Goal: Information Seeking & Learning: Find specific page/section

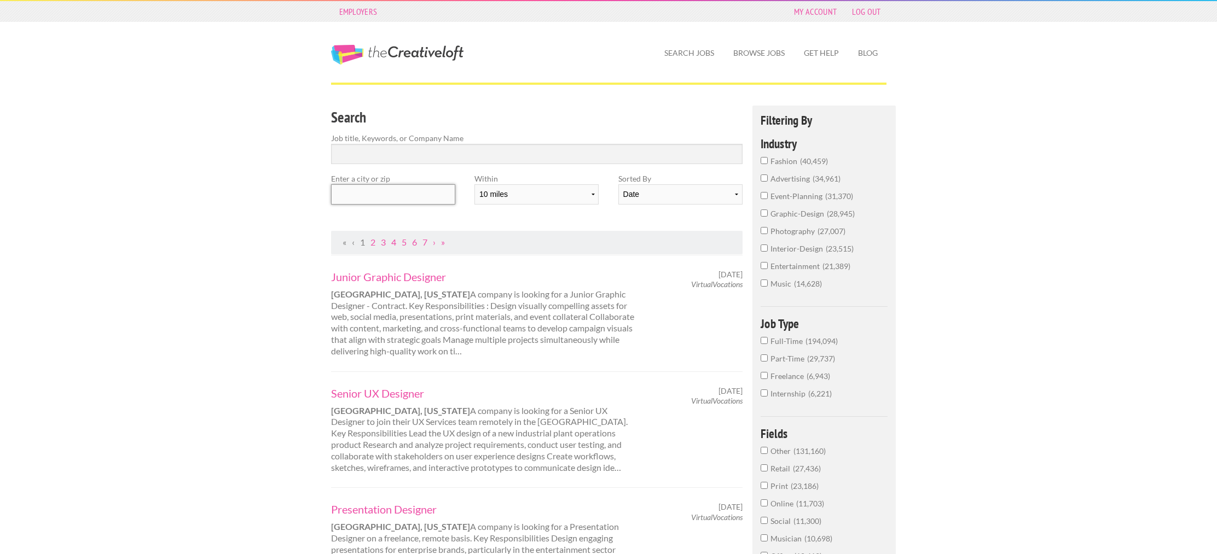
click at [407, 200] on input "text" at bounding box center [393, 194] width 124 height 20
click at [421, 148] on input "Search" at bounding box center [537, 154] width 412 height 20
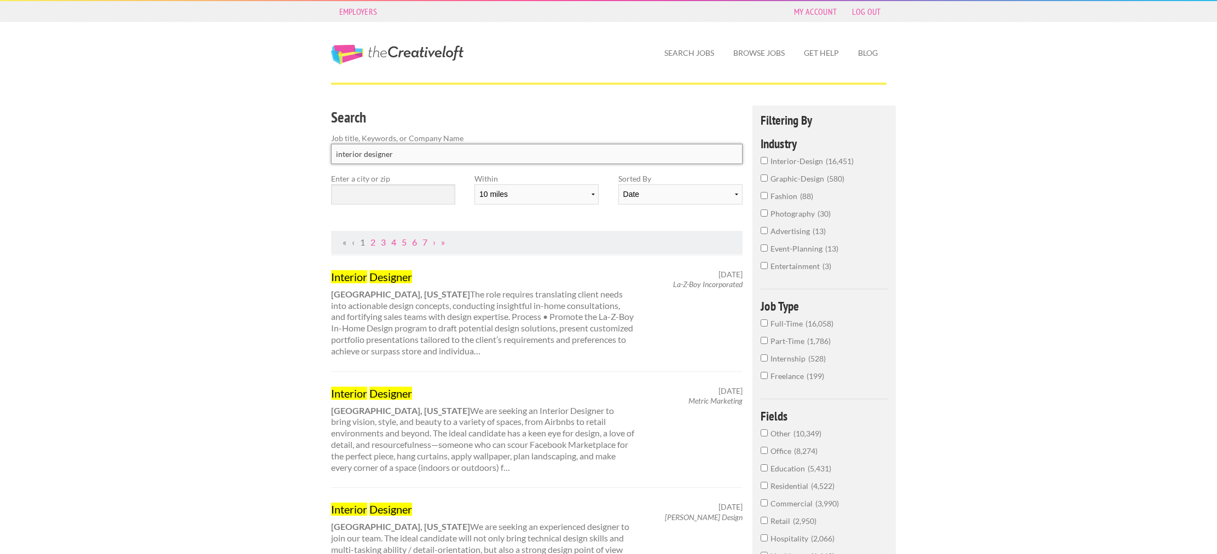
type input "interior designer"
click at [415, 199] on input "text" at bounding box center [393, 194] width 124 height 20
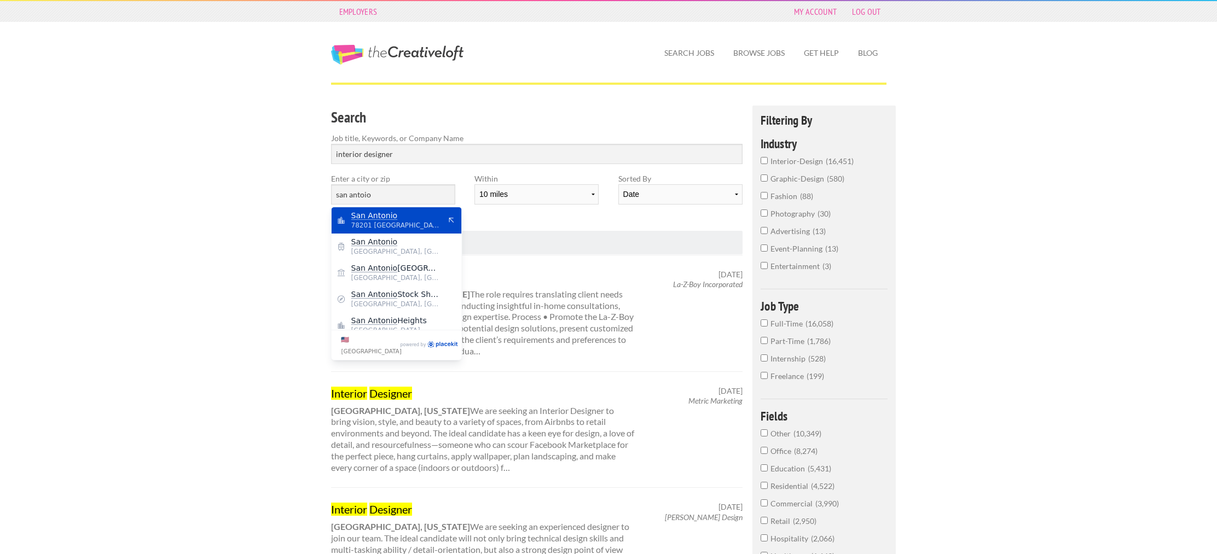
click at [417, 225] on span "78201 [GEOGRAPHIC_DATA]" at bounding box center [396, 225] width 90 height 10
type input "San Antonio"
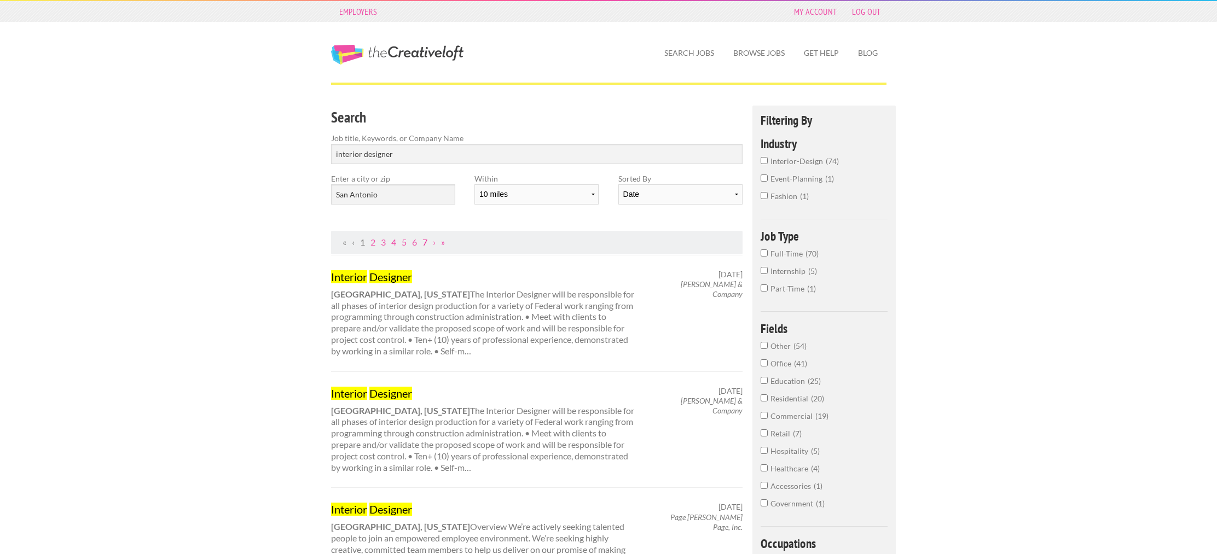
click at [425, 244] on link "7" at bounding box center [424, 242] width 5 height 10
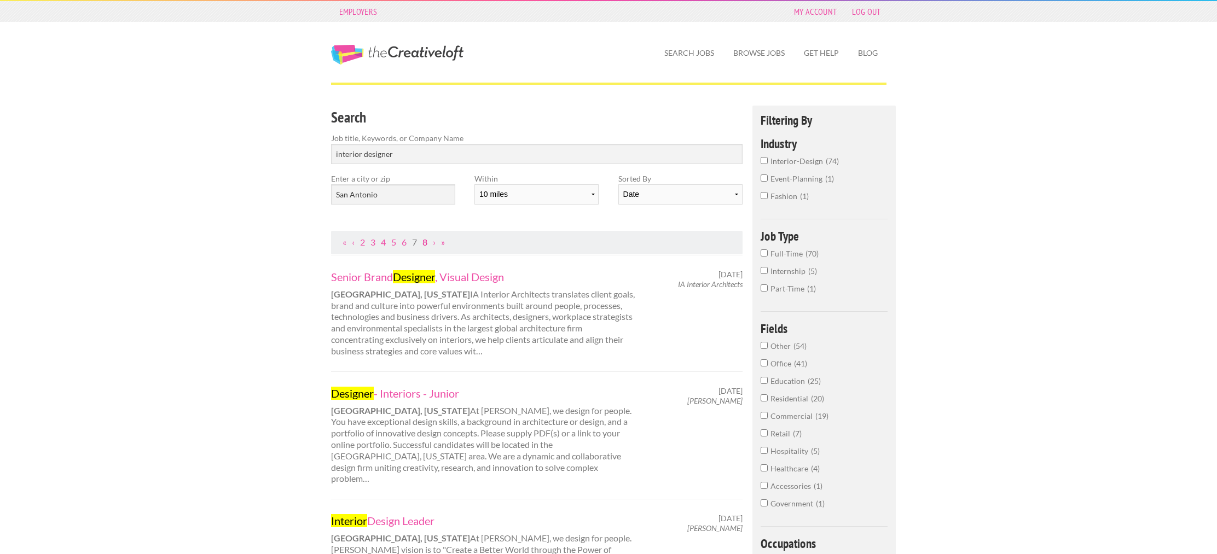
click at [427, 244] on link "8" at bounding box center [424, 242] width 5 height 10
click at [656, 198] on select "Date Relevance" at bounding box center [680, 194] width 124 height 20
click at [618, 184] on select "Date Relevance" at bounding box center [680, 194] width 124 height 20
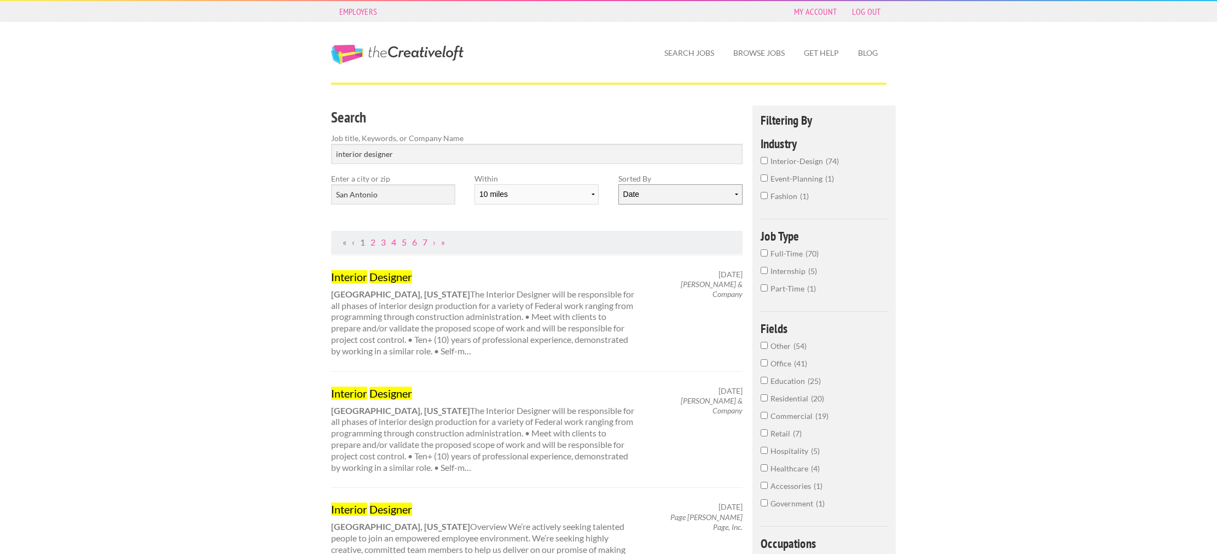
click at [683, 194] on select "Date Relevance" at bounding box center [680, 194] width 124 height 20
select select "jobs"
click at [618, 184] on select "Date Relevance" at bounding box center [680, 194] width 124 height 20
click at [643, 237] on ul "« ‹ 1 2 3 4 5 6 7 › »" at bounding box center [537, 242] width 400 height 11
click at [546, 193] on select "10 miles 20 miles 50 miles 100 miles 200 miles 300 miles 400 miles 500 miles" at bounding box center [536, 194] width 124 height 20
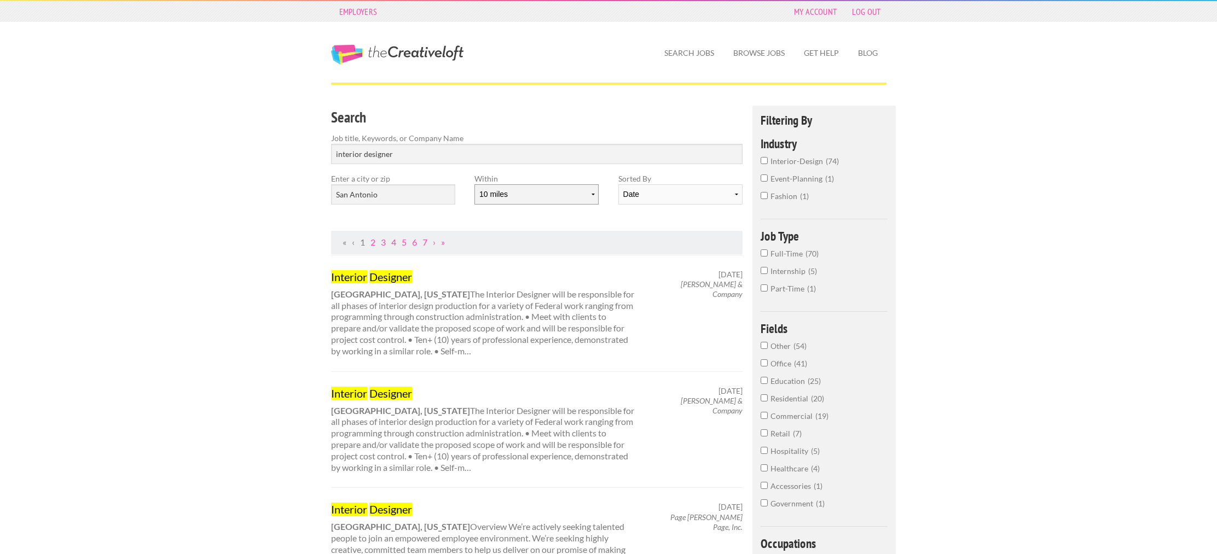
select select "20"
click at [474, 184] on select "10 miles 20 miles 50 miles 100 miles 200 miles 300 miles 400 miles 500 miles" at bounding box center [536, 194] width 124 height 20
click at [549, 228] on div "Search Job title, Keywords, or Company Name interior designer Enter a city or z…" at bounding box center [536, 168] width 431 height 125
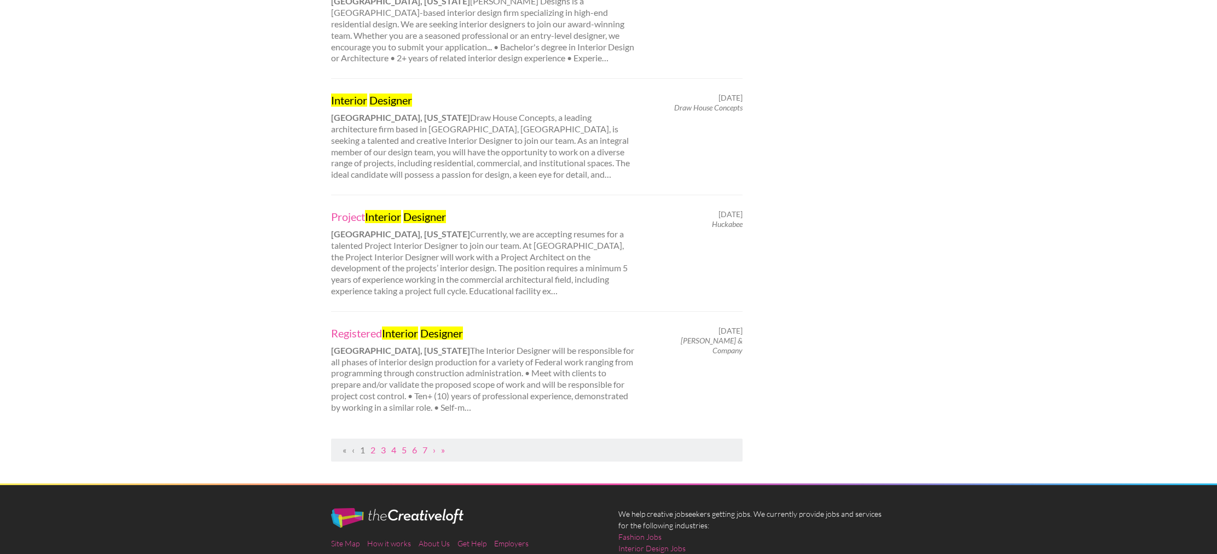
scroll to position [992, 0]
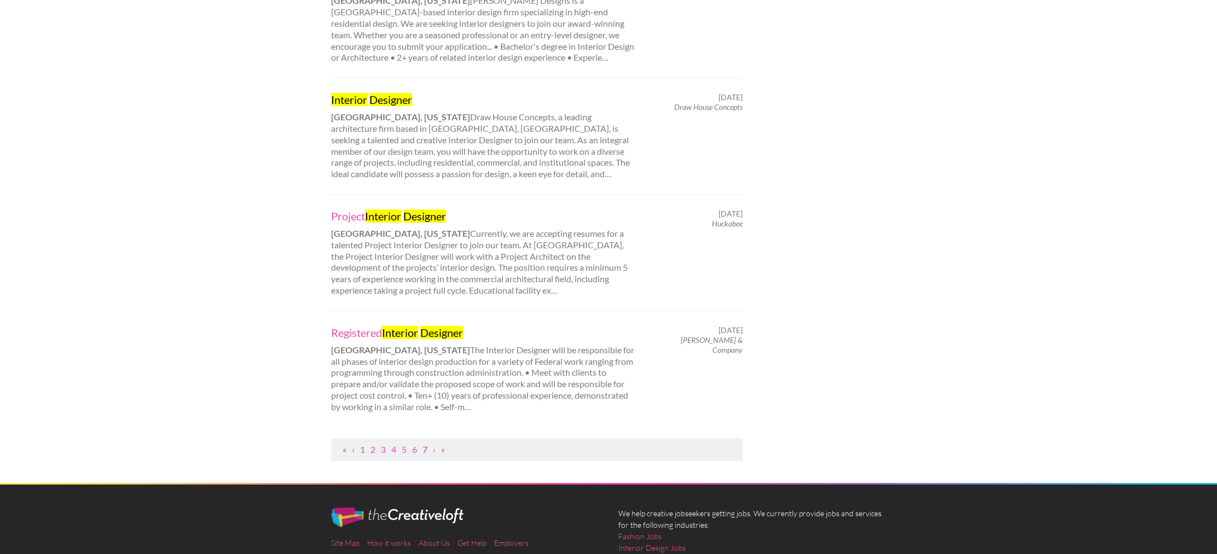
click at [426, 451] on link "7" at bounding box center [424, 449] width 5 height 10
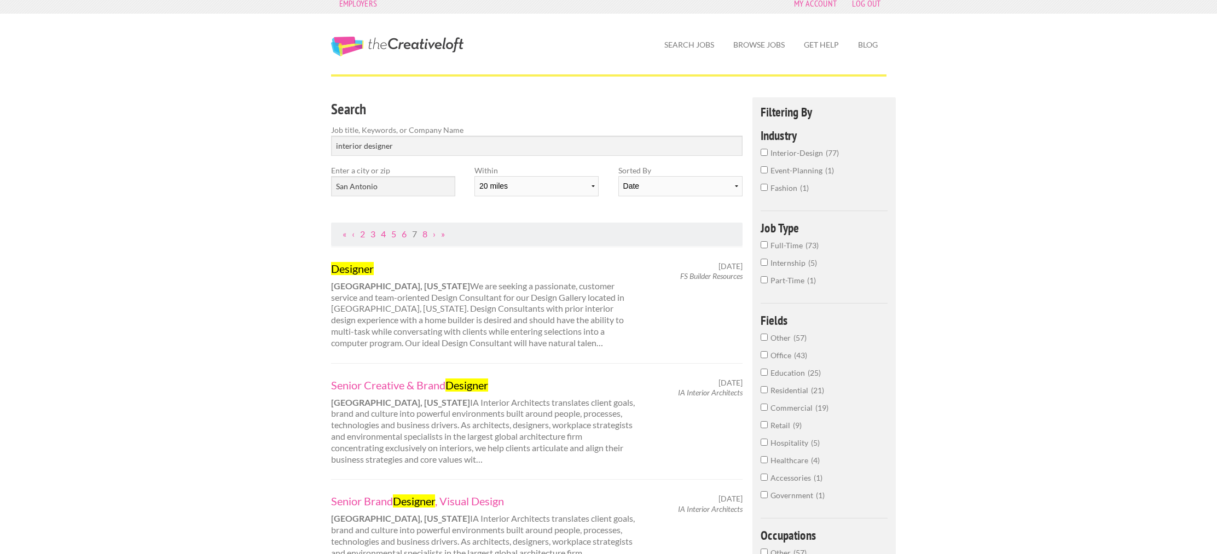
scroll to position [10, 0]
click at [425, 233] on link "8" at bounding box center [424, 232] width 5 height 10
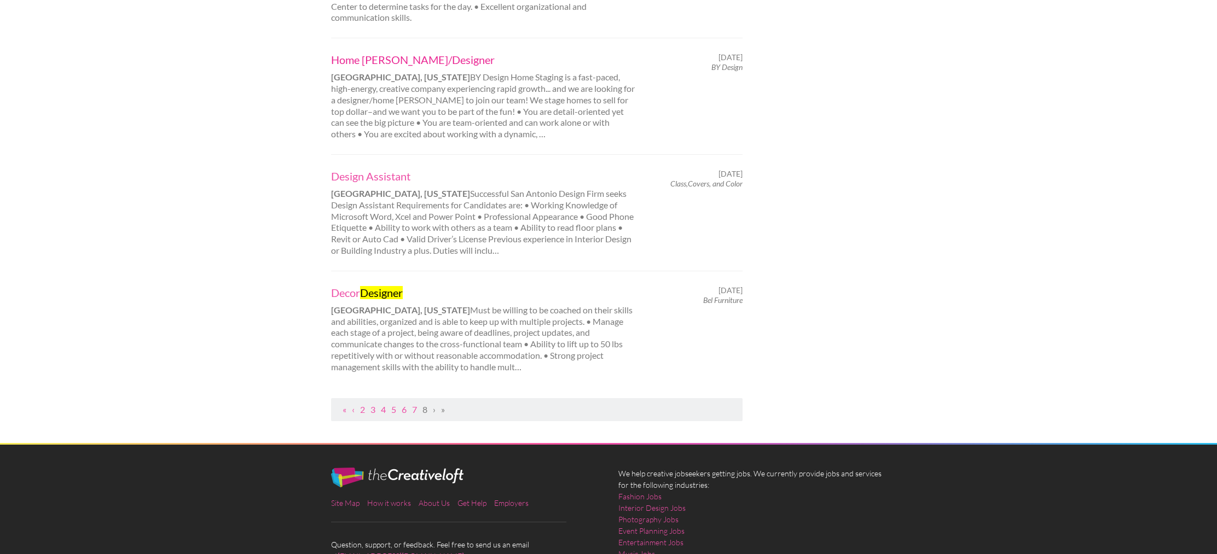
scroll to position [930, 0]
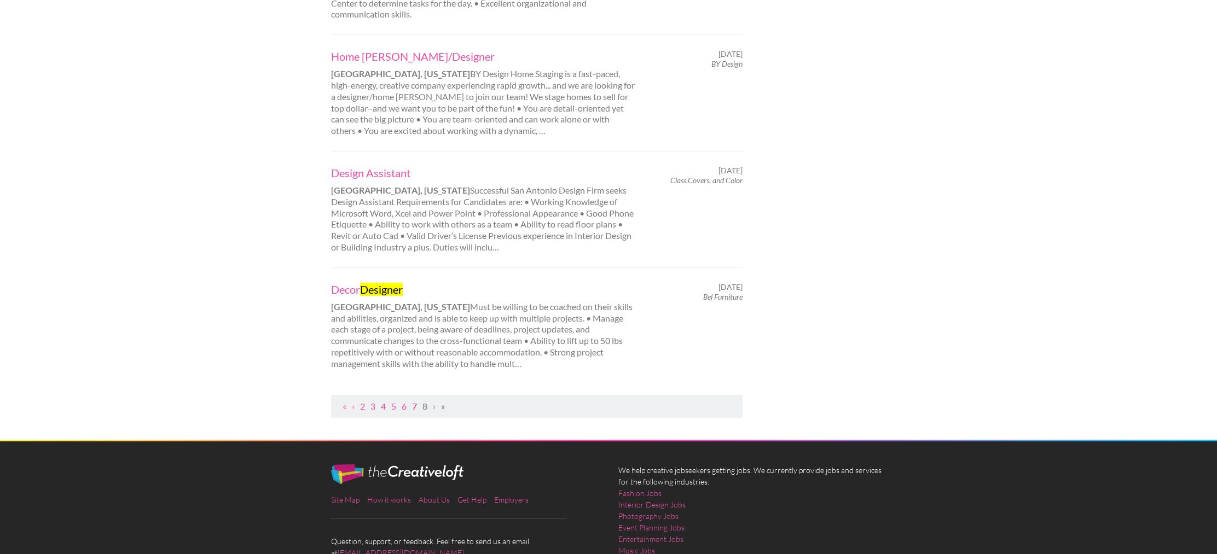
click at [415, 401] on link "7" at bounding box center [414, 406] width 5 height 10
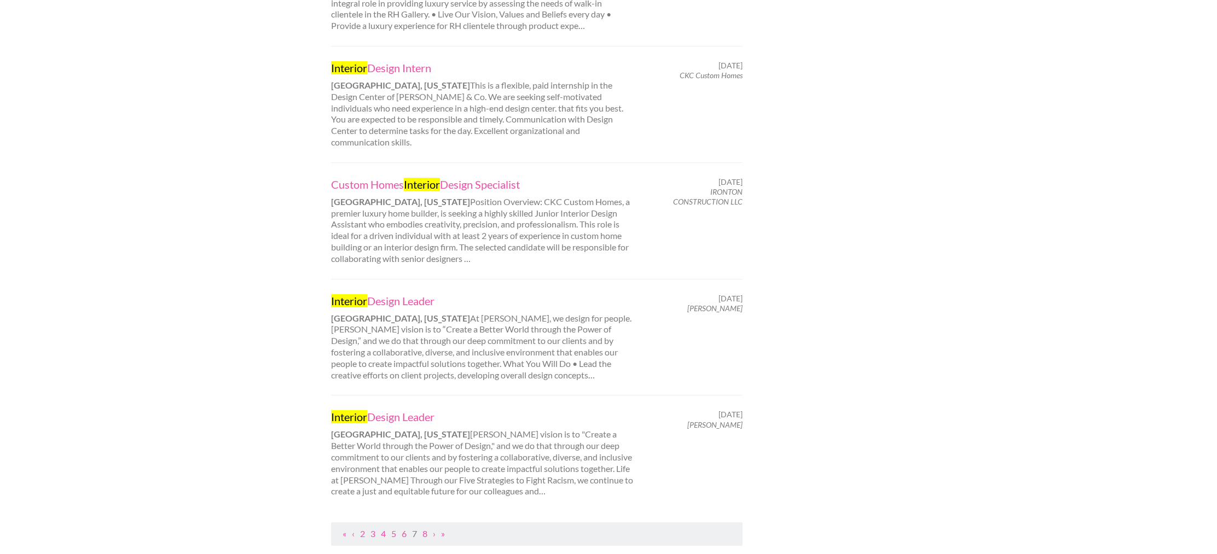
scroll to position [0, 0]
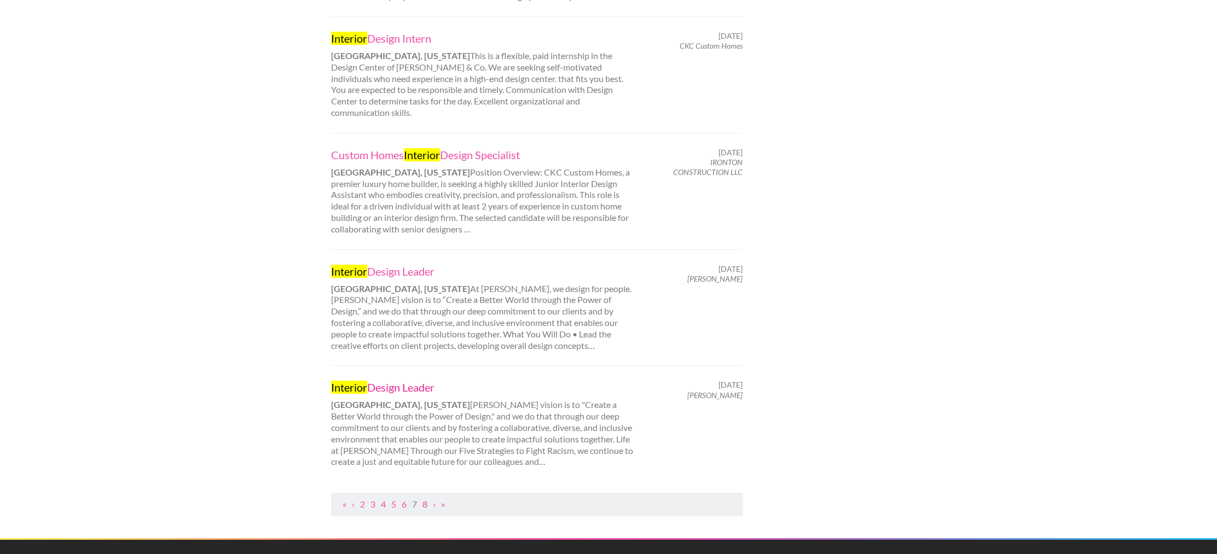
scroll to position [961, 0]
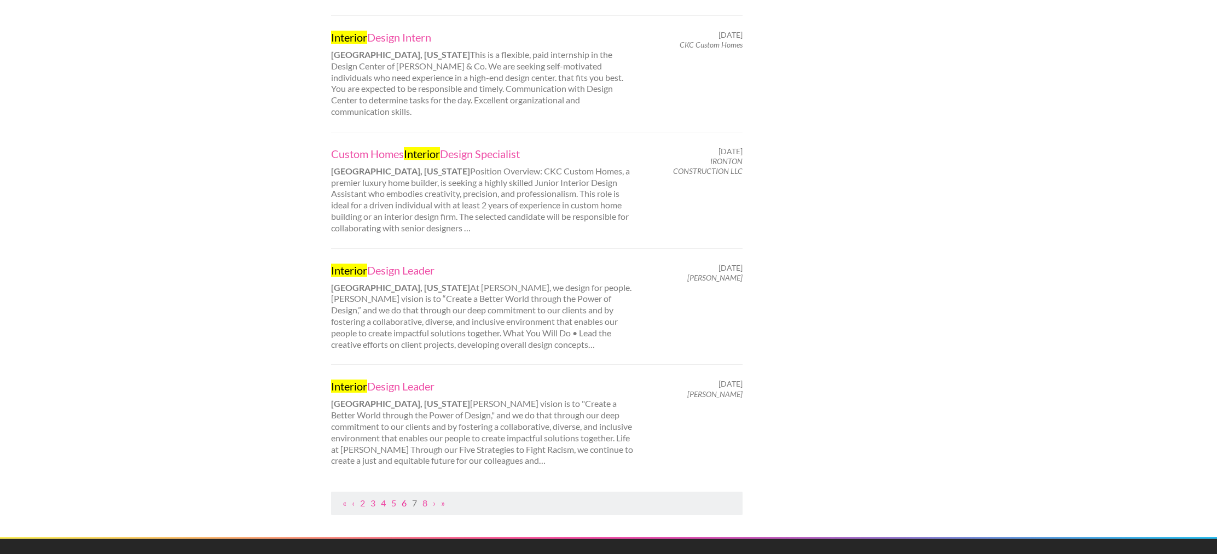
click at [405, 498] on link "6" at bounding box center [404, 503] width 5 height 10
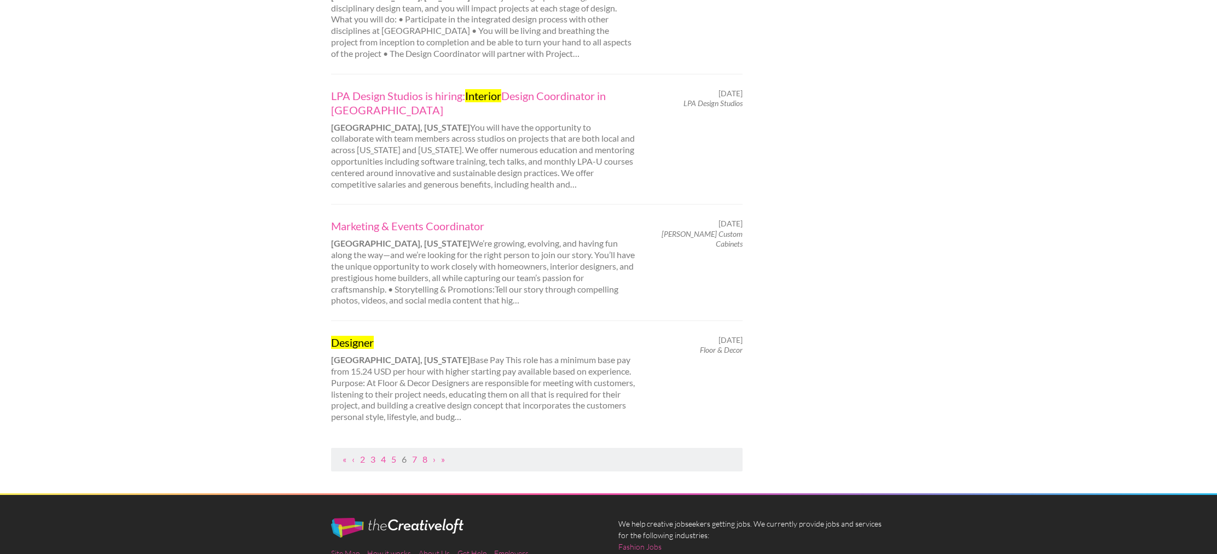
scroll to position [1016, 0]
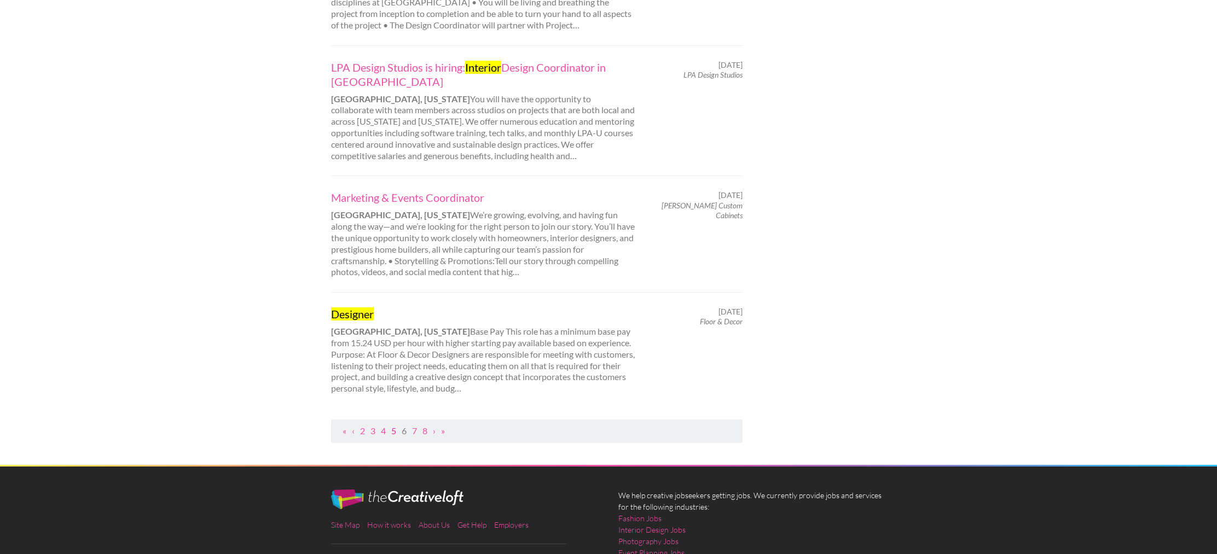
click at [393, 432] on link "5" at bounding box center [393, 431] width 5 height 10
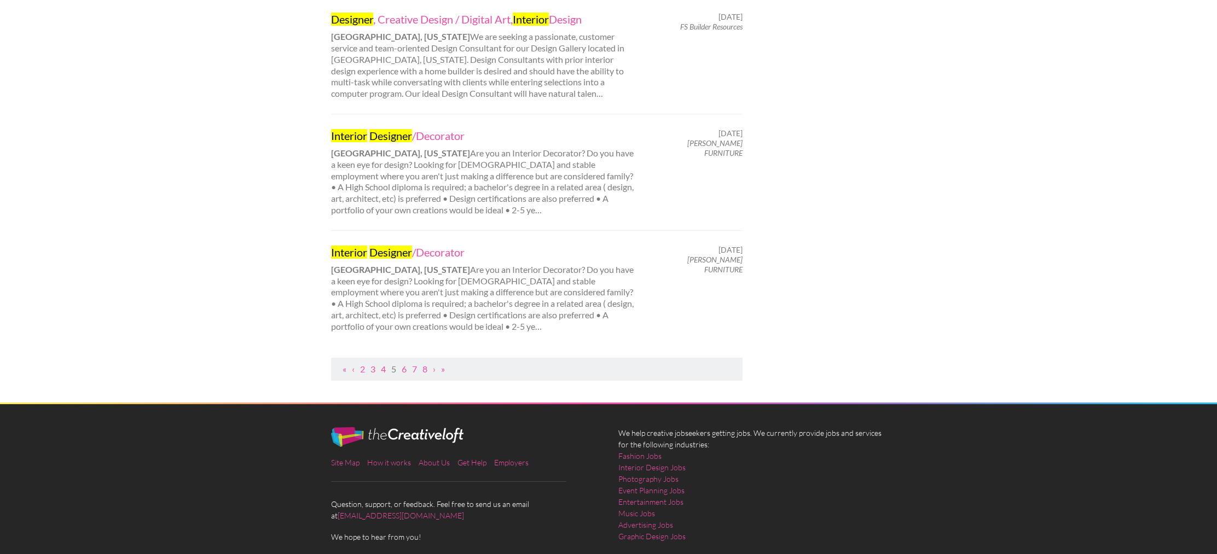
scroll to position [1117, 0]
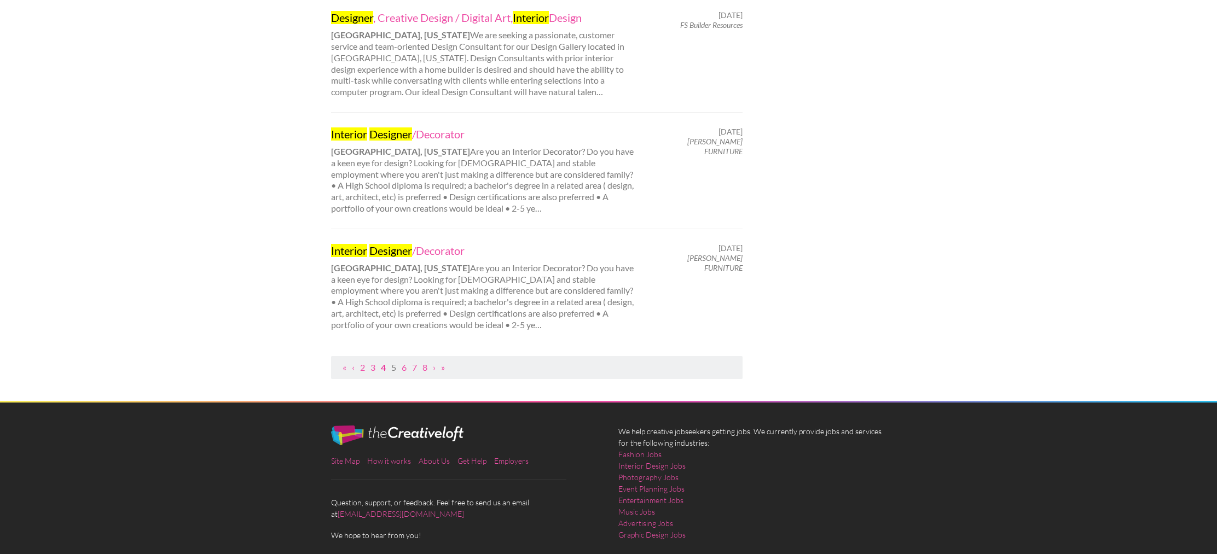
click at [383, 362] on link "4" at bounding box center [383, 367] width 5 height 10
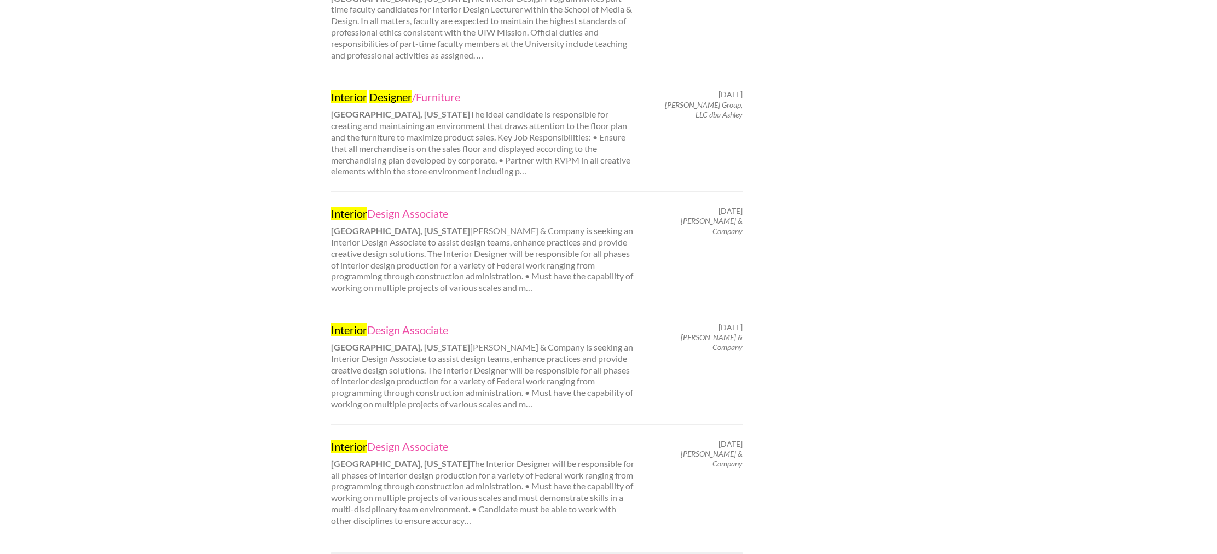
scroll to position [957, 0]
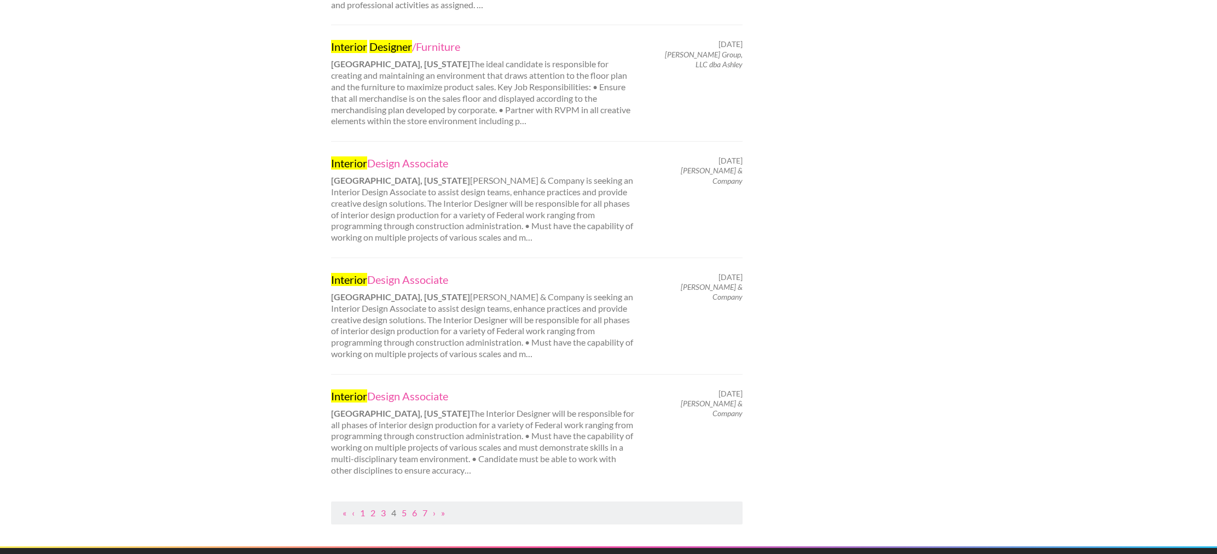
click at [380, 508] on ul "« ‹ 1 2 3 4 5 6 7 › »" at bounding box center [537, 513] width 400 height 11
click at [381, 508] on link "3" at bounding box center [383, 513] width 5 height 10
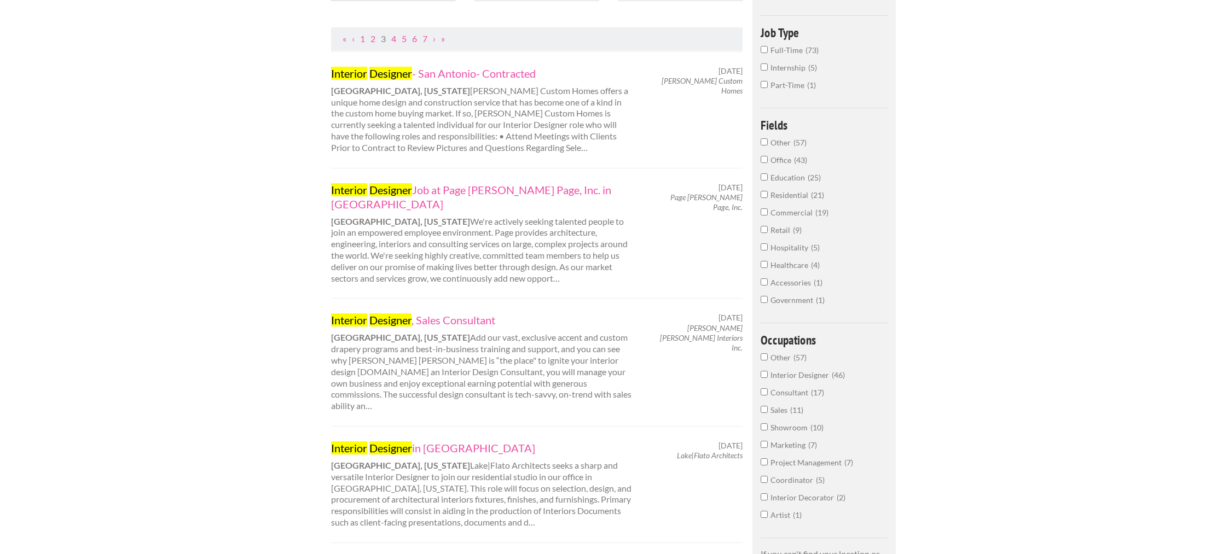
scroll to position [207, 0]
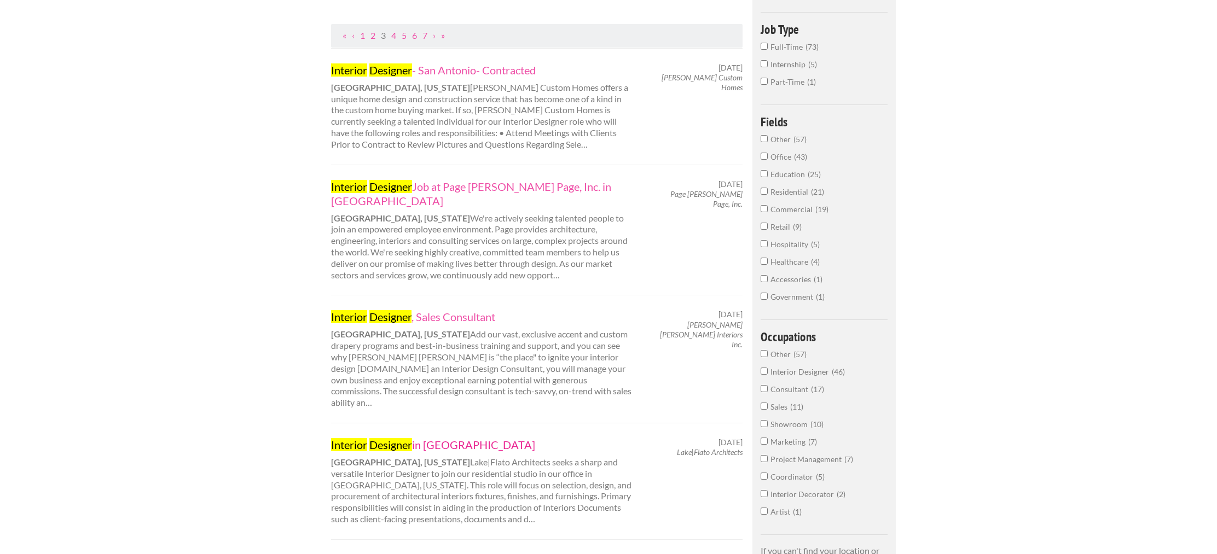
click at [445, 438] on link "Interior Designer in [GEOGRAPHIC_DATA]" at bounding box center [483, 445] width 304 height 14
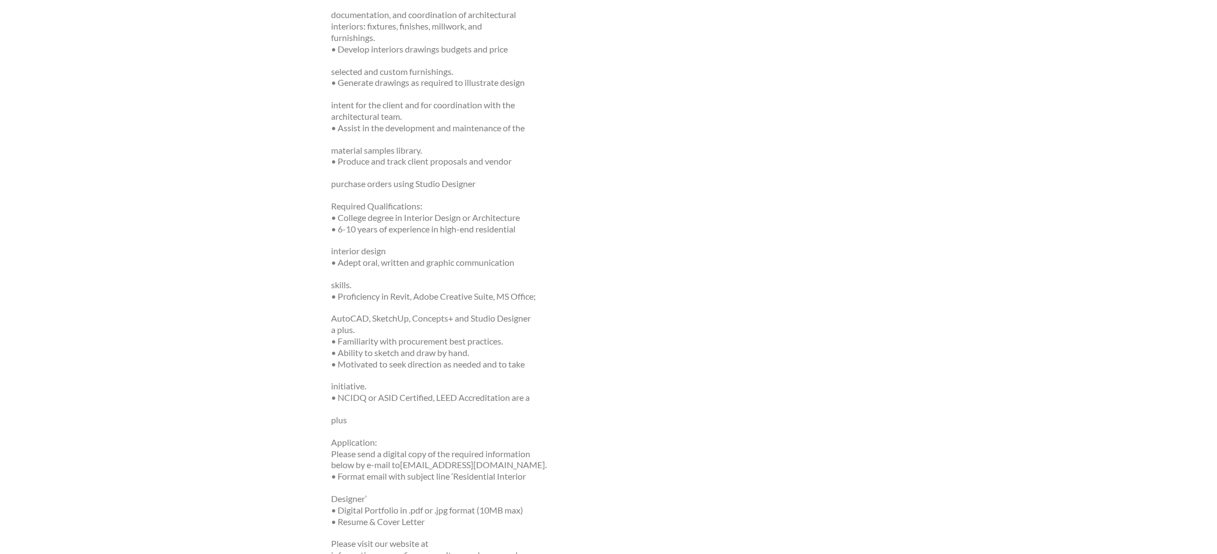
scroll to position [503, 0]
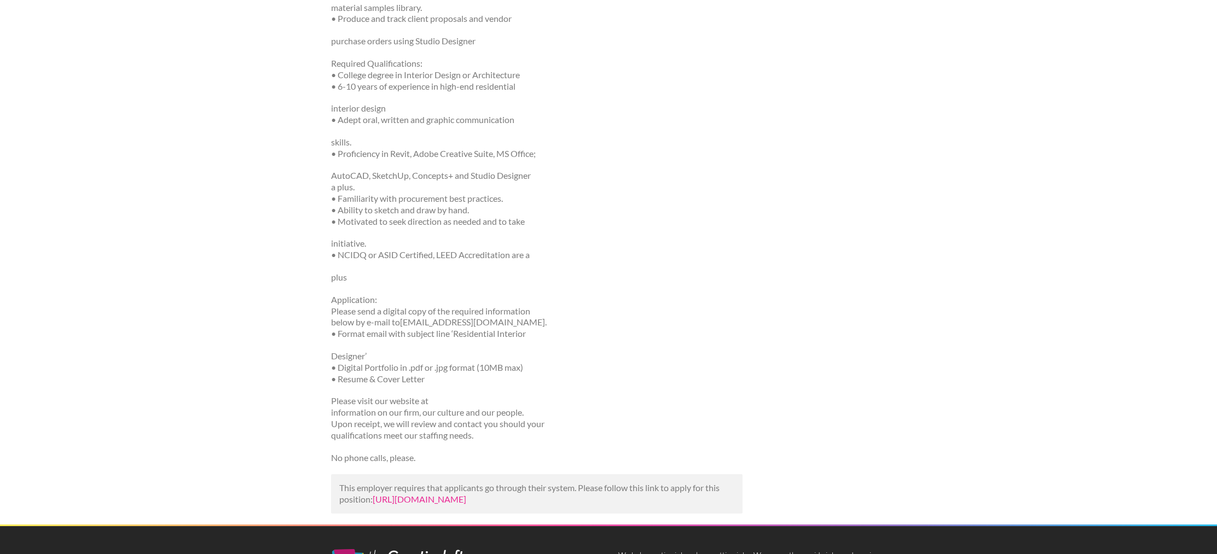
click at [408, 494] on link "[URL][DOMAIN_NAME]" at bounding box center [420, 499] width 94 height 10
